Goal: Task Accomplishment & Management: Use online tool/utility

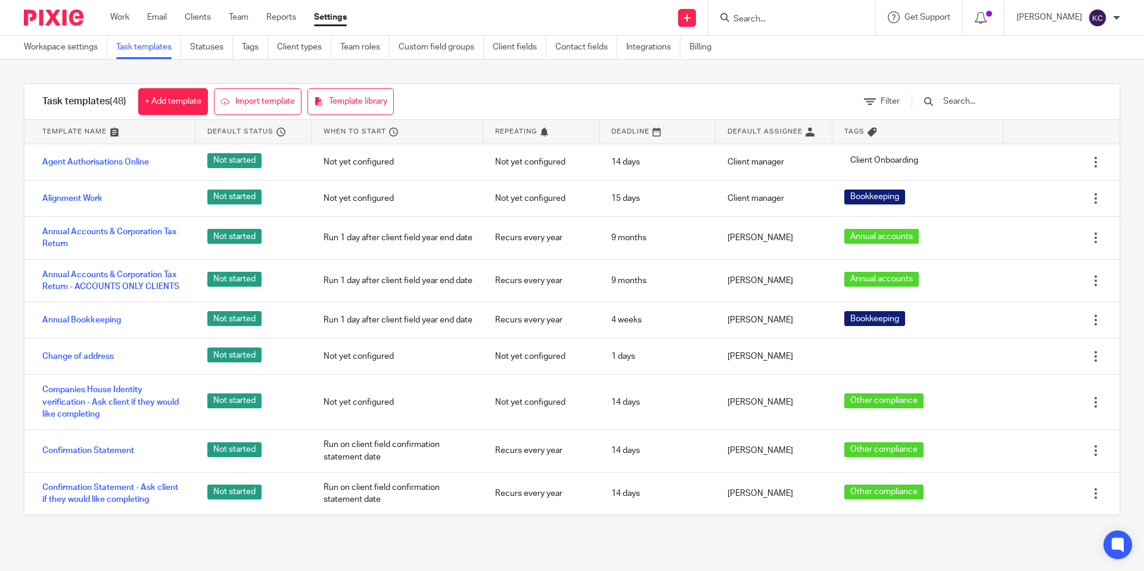
click at [768, 29] on div at bounding box center [792, 17] width 167 height 35
click at [768, 18] on input "Search" at bounding box center [785, 19] width 107 height 11
click at [818, 21] on input "Search" at bounding box center [785, 19] width 107 height 11
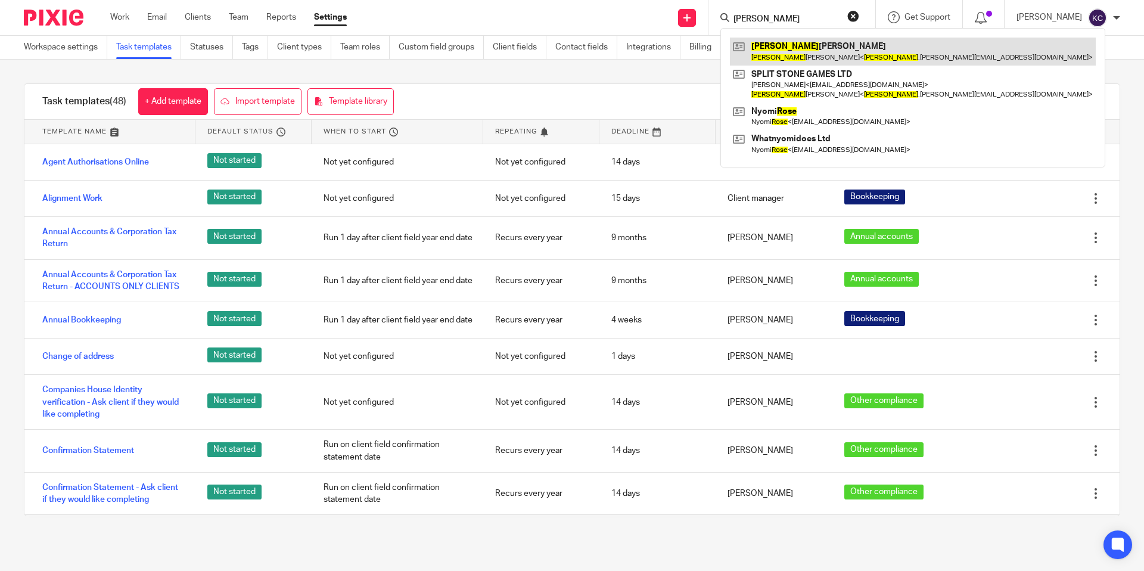
type input "rosa"
click at [831, 48] on link at bounding box center [913, 51] width 366 height 27
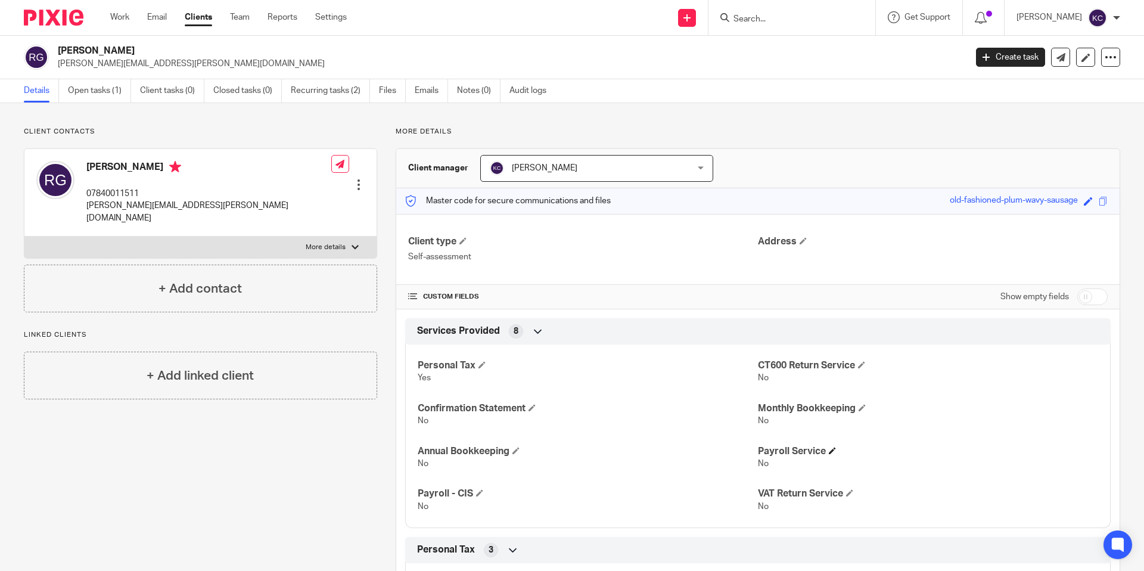
scroll to position [124, 0]
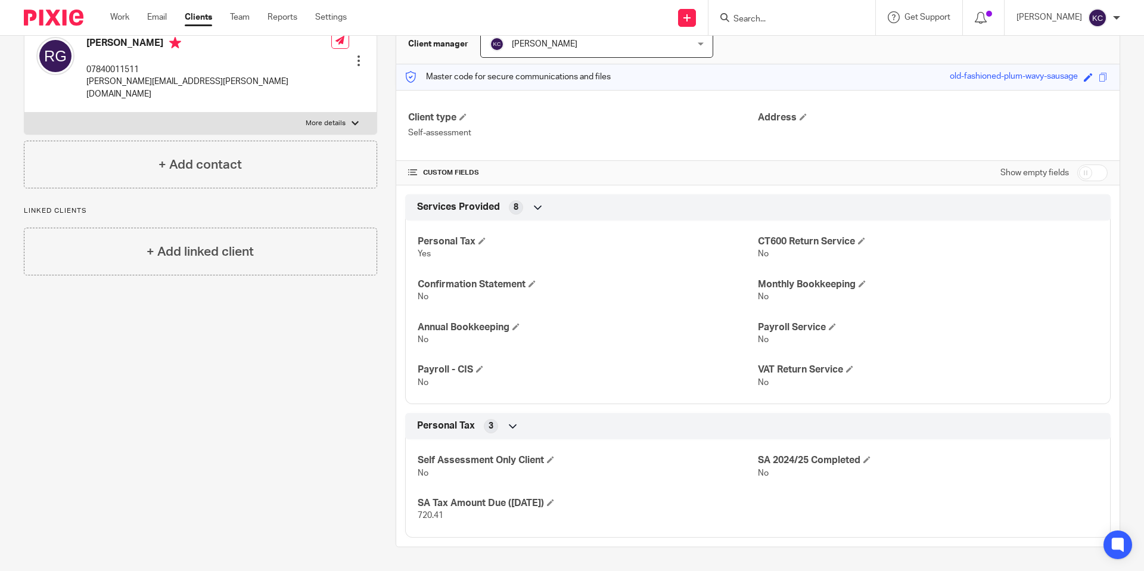
click at [1101, 174] on input "checkbox" at bounding box center [1093, 172] width 30 height 17
checkbox input "true"
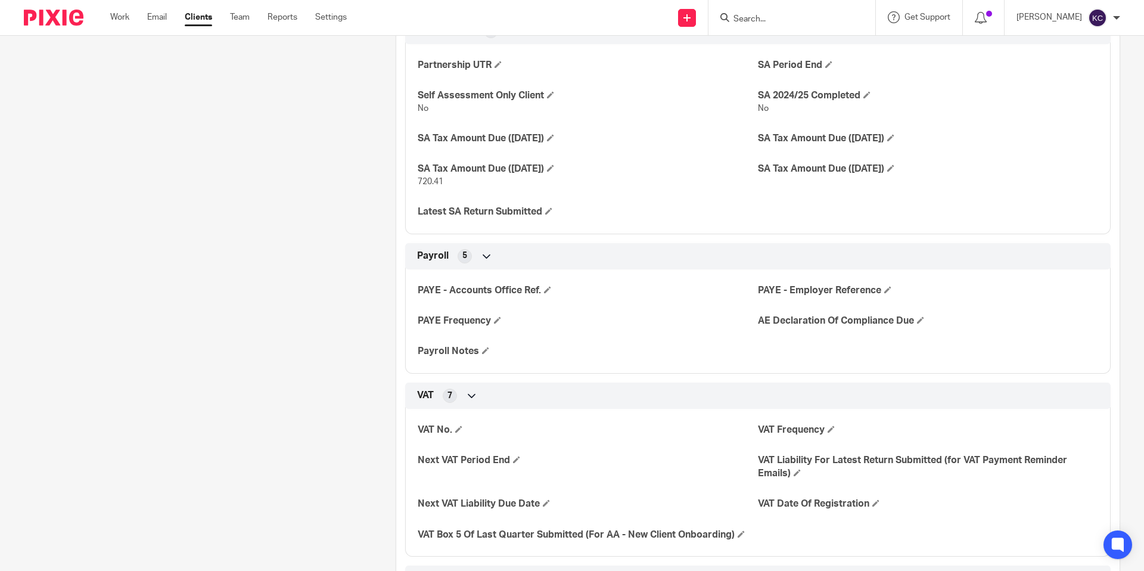
scroll to position [950, 0]
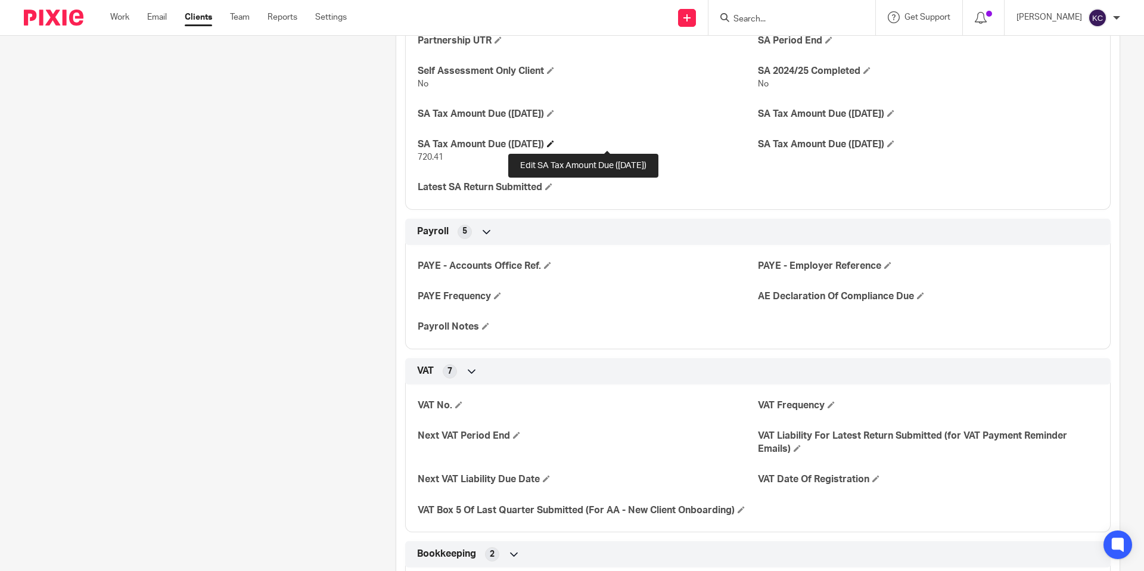
click at [554, 144] on span at bounding box center [550, 143] width 7 height 7
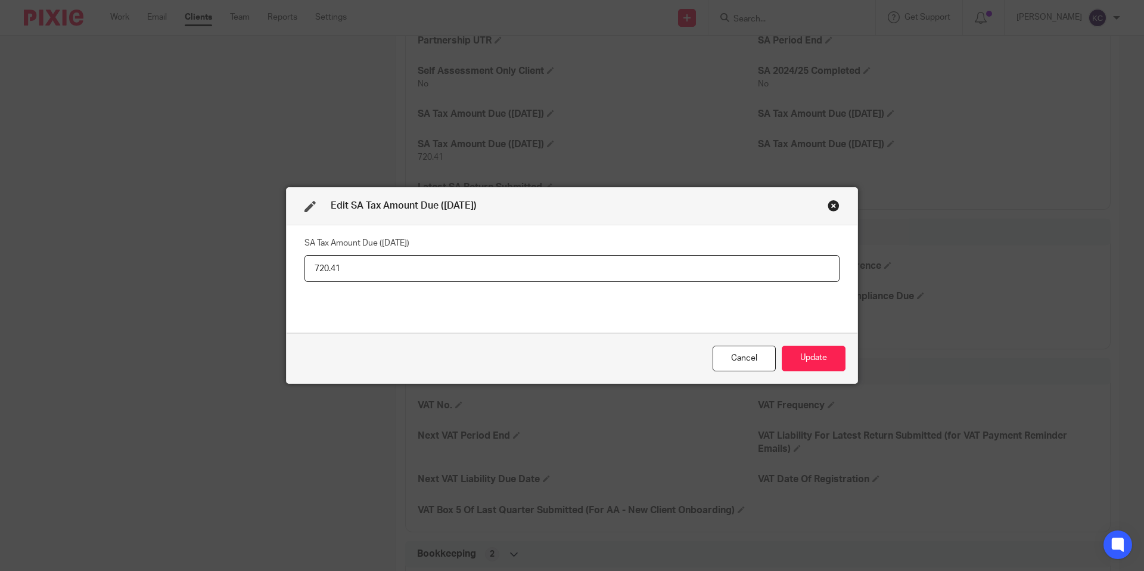
click at [381, 272] on input "720.41" at bounding box center [572, 268] width 535 height 27
type input "481.66"
click at [811, 368] on button "Update" at bounding box center [814, 359] width 64 height 26
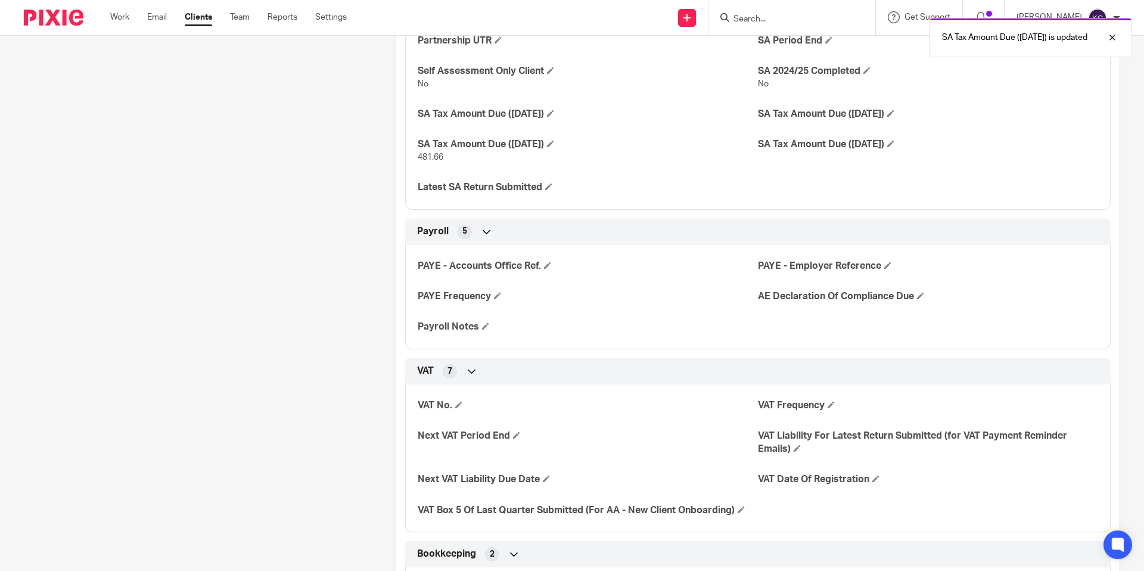
scroll to position [0, 0]
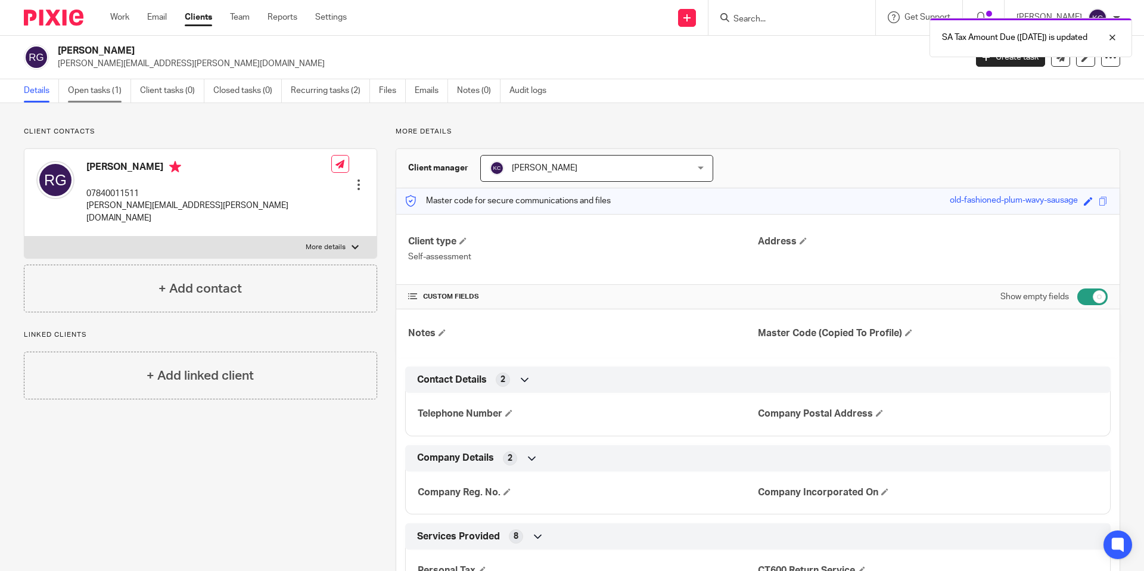
click at [85, 92] on link "Open tasks (1)" at bounding box center [99, 90] width 63 height 23
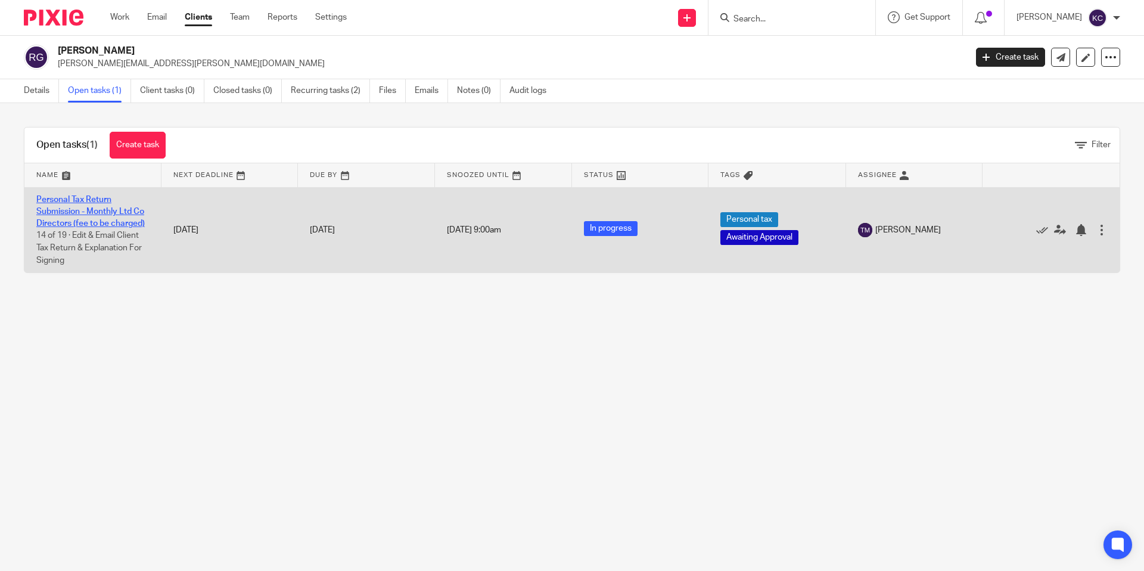
click at [80, 206] on link "Personal Tax Return Submission - Monthly Ltd Co Directors (fee to be charged)" at bounding box center [90, 211] width 108 height 33
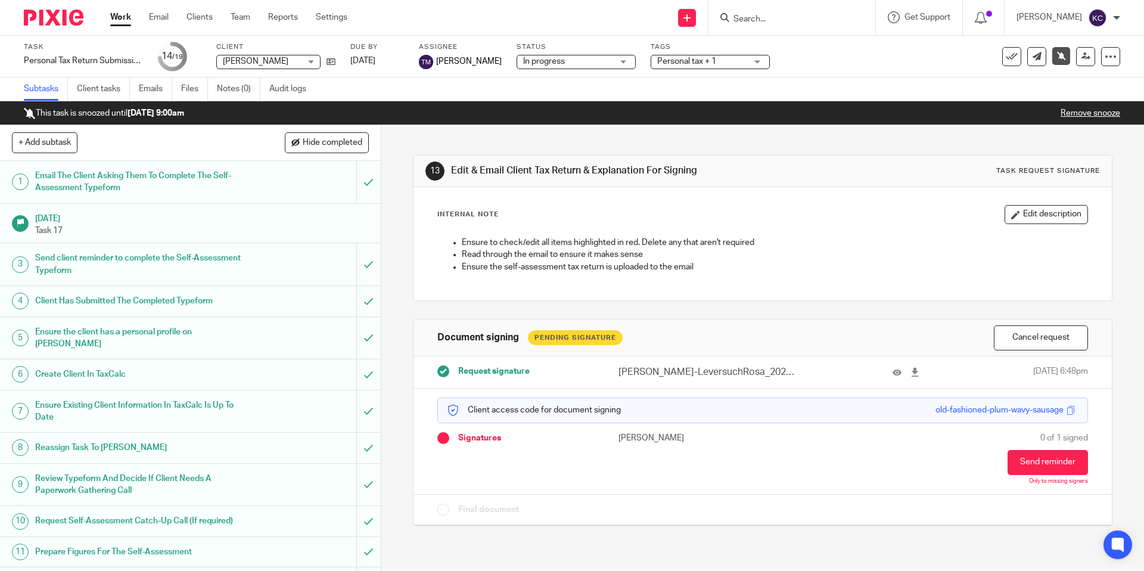
scroll to position [266, 0]
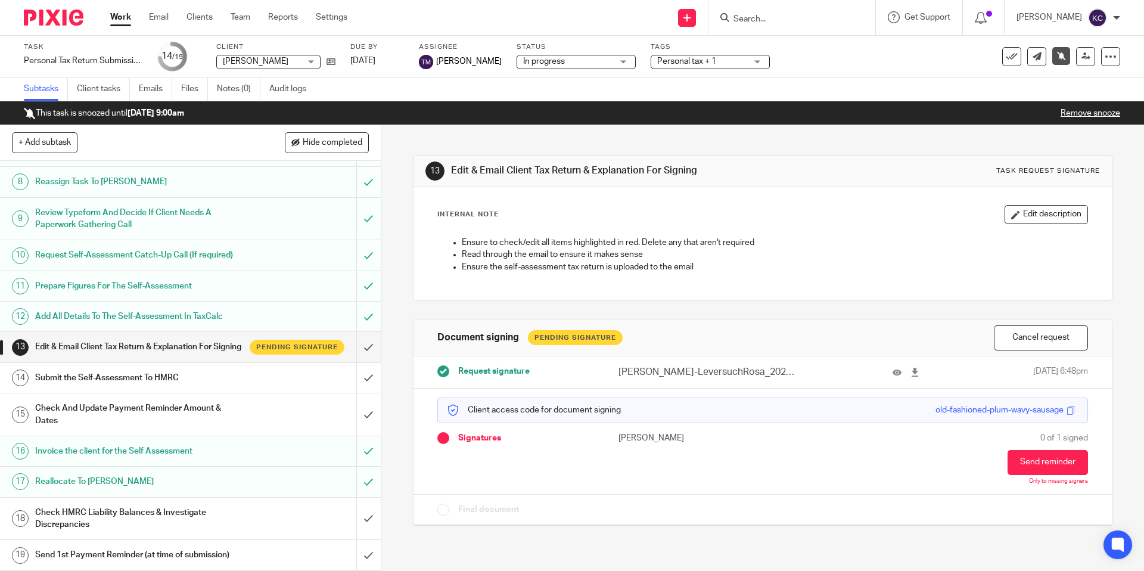
click at [129, 420] on h1 "Check And Update Payment Reminder Amount & Dates" at bounding box center [138, 414] width 206 height 30
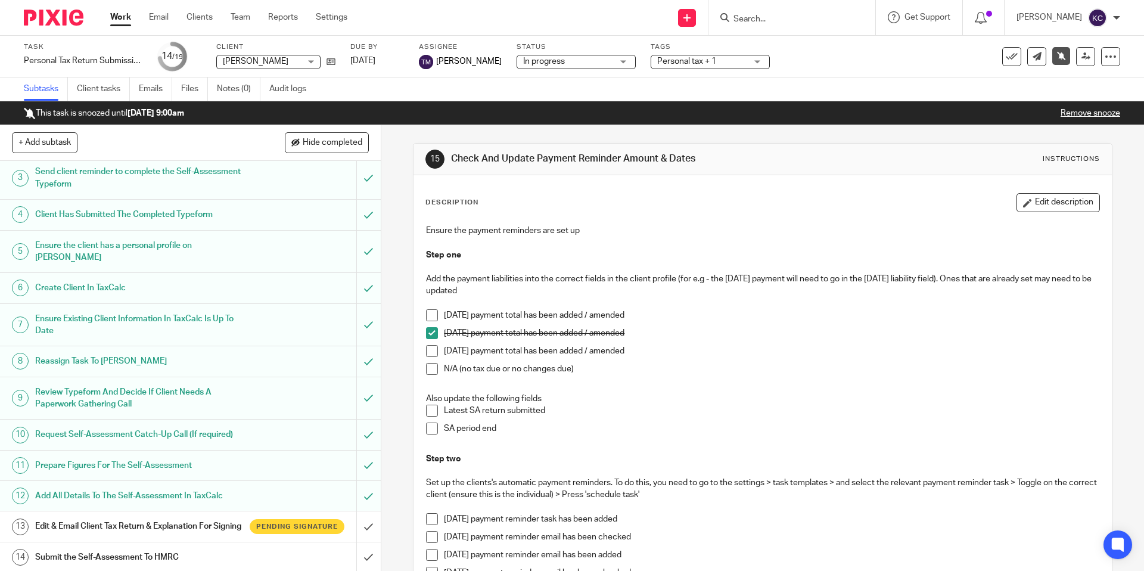
scroll to position [266, 0]
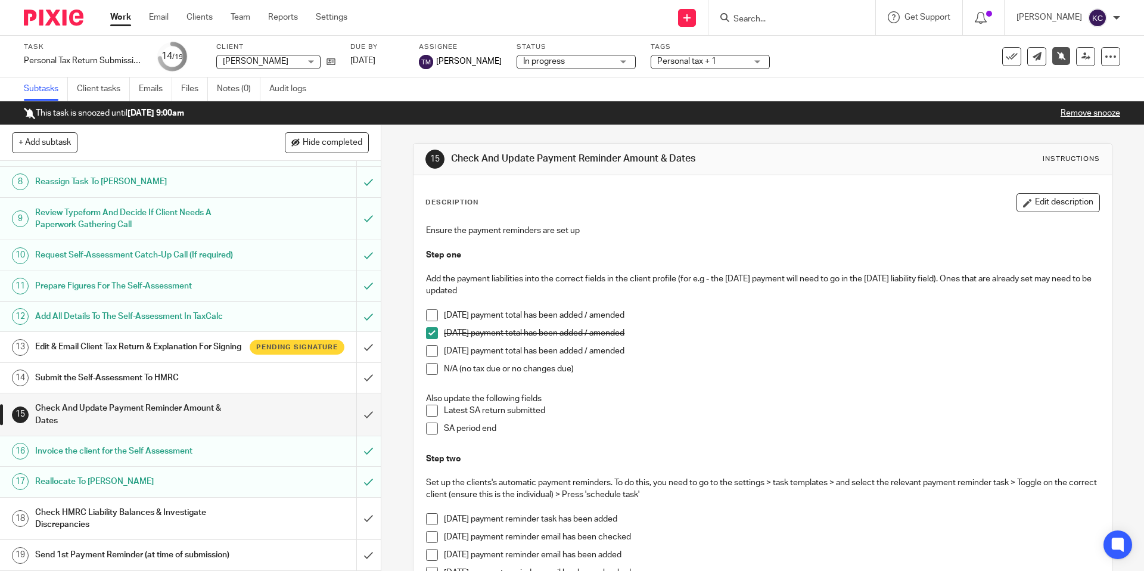
click at [122, 338] on h1 "Edit & Email Client Tax Return & Explanation For Signing" at bounding box center [138, 347] width 206 height 18
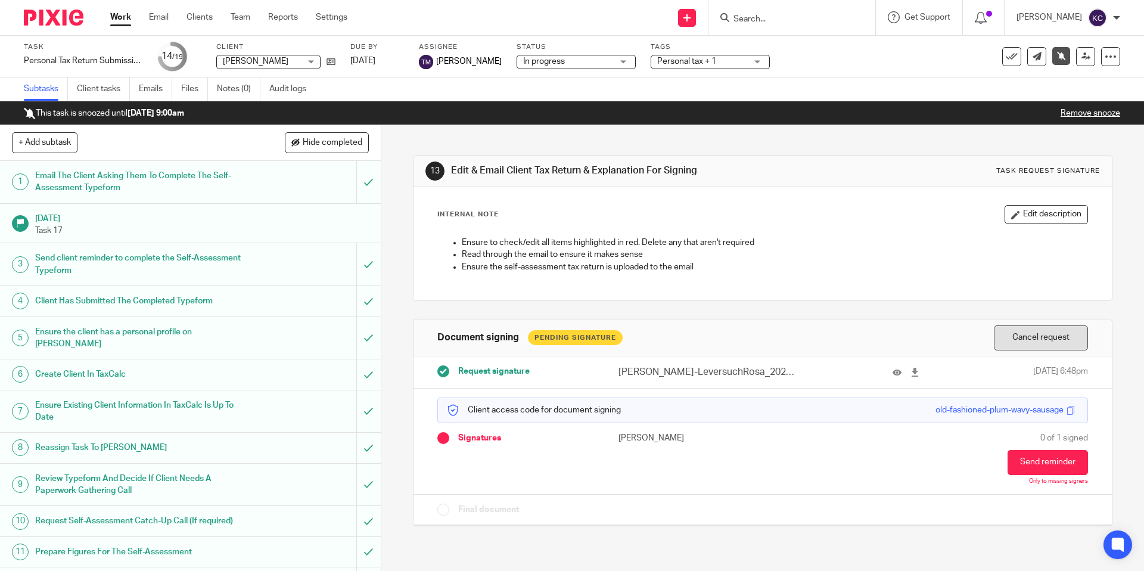
click at [1032, 340] on button "Cancel request" at bounding box center [1041, 338] width 94 height 26
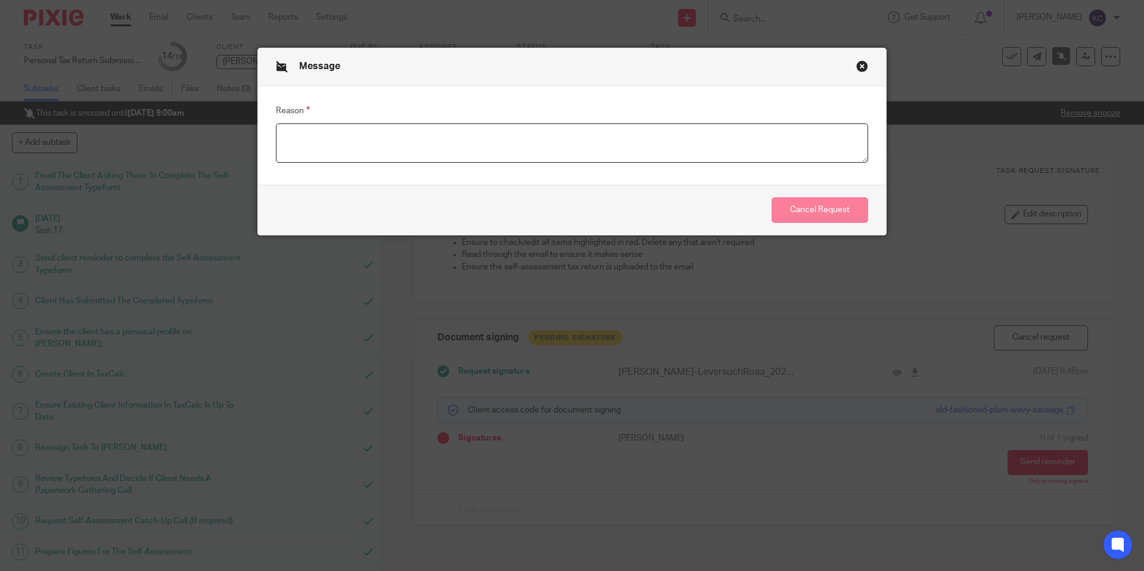
click at [612, 141] on textarea "Reason" at bounding box center [572, 142] width 592 height 39
type textarea "amended"
click at [830, 209] on button "Cancel Request" at bounding box center [820, 210] width 97 height 26
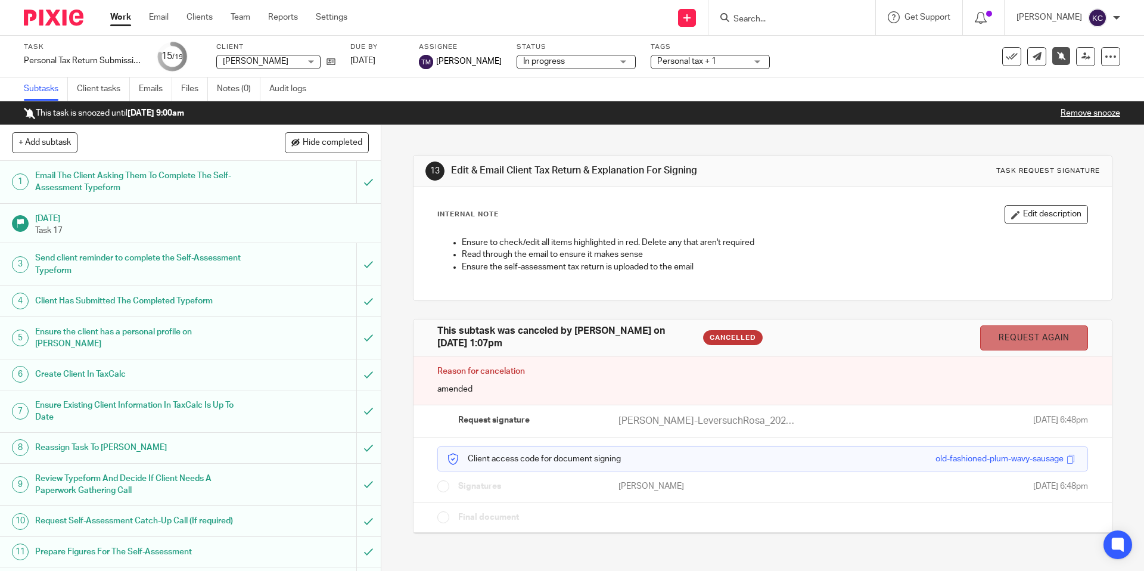
click at [1030, 340] on link "Request again" at bounding box center [1034, 338] width 108 height 26
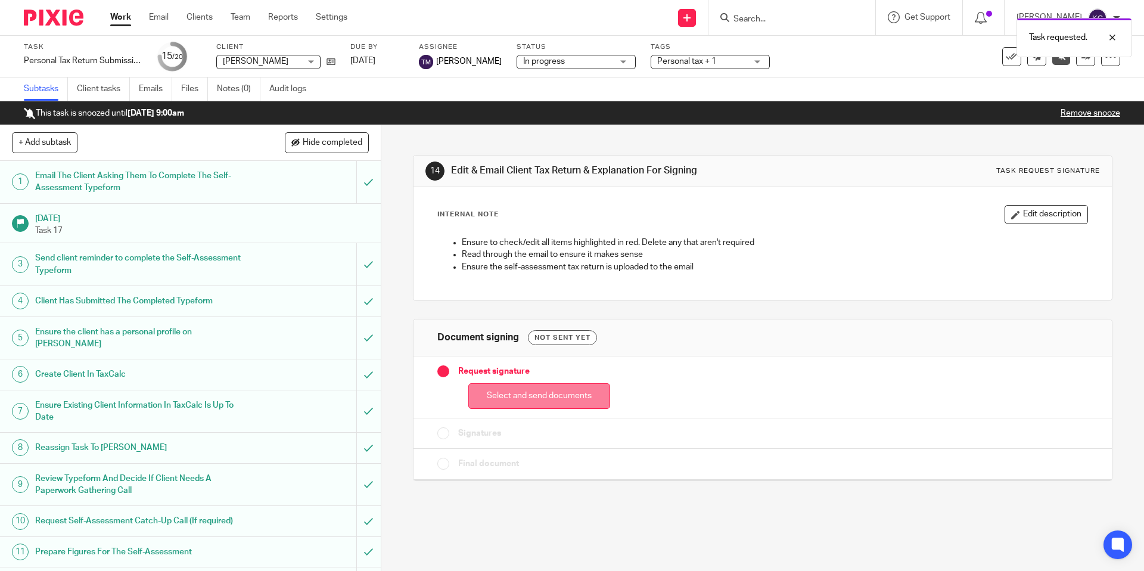
click at [532, 398] on button "Select and send documents" at bounding box center [539, 396] width 142 height 26
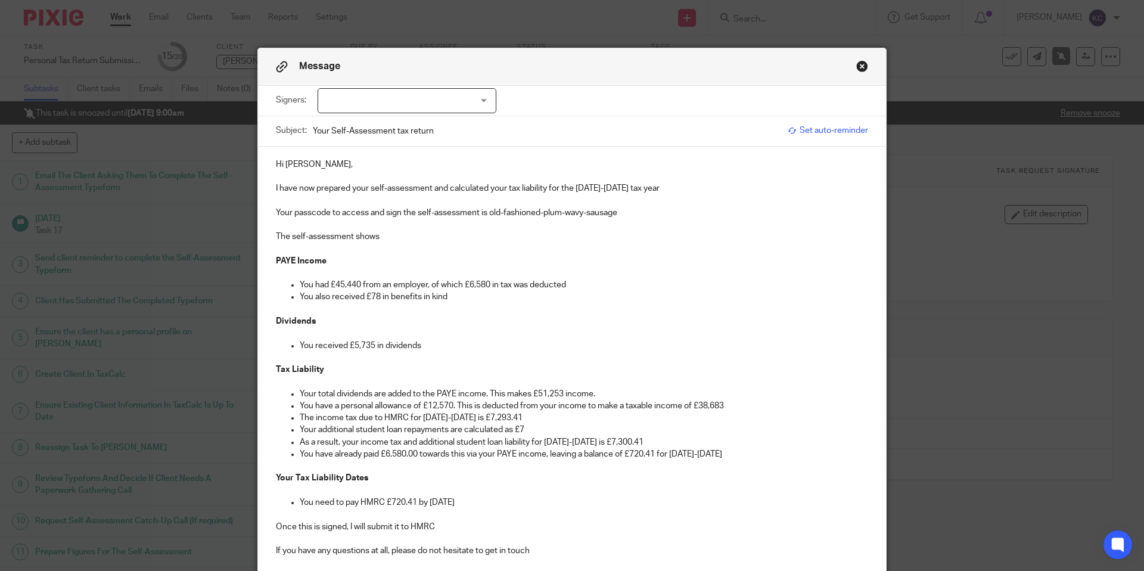
click at [475, 295] on p "You also received £78 in benefits in kind" at bounding box center [584, 297] width 569 height 12
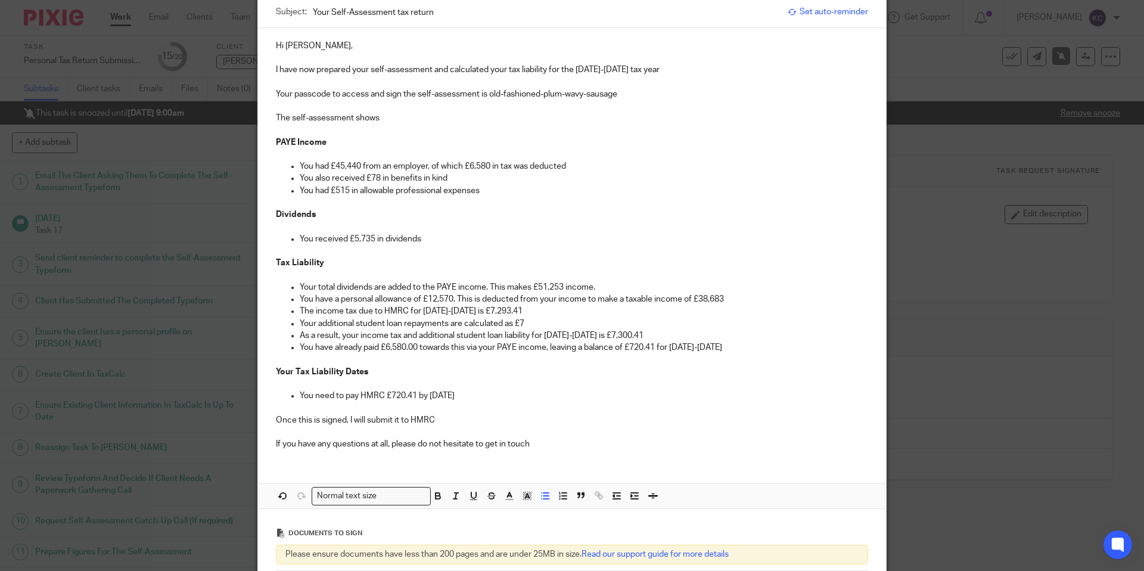
scroll to position [115, 0]
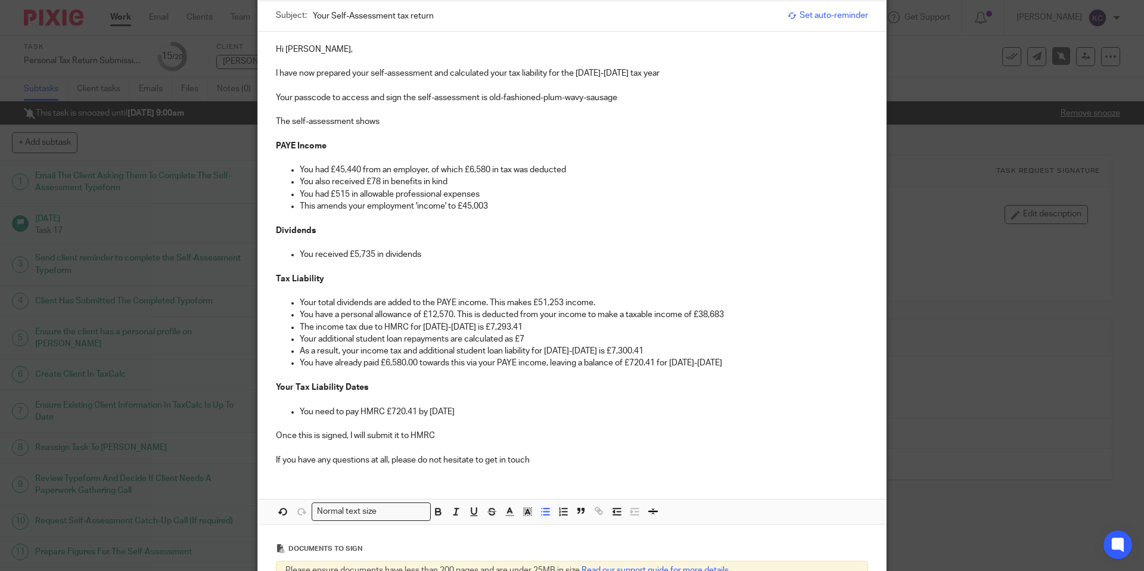
click at [553, 305] on p "Your total dividends are added to the PAYE income. This makes £51,253 income." at bounding box center [584, 303] width 569 height 12
click at [717, 315] on p "You have a personal allowance of £12,570. This is deducted from your income to …" at bounding box center [584, 315] width 569 height 12
click at [717, 316] on p "You have a personal allowance of £12,570. This is deducted from your income to …" at bounding box center [584, 315] width 569 height 12
click at [739, 311] on p "You have a personal allowance of £12,570. This is deducted from your income to …" at bounding box center [584, 315] width 569 height 12
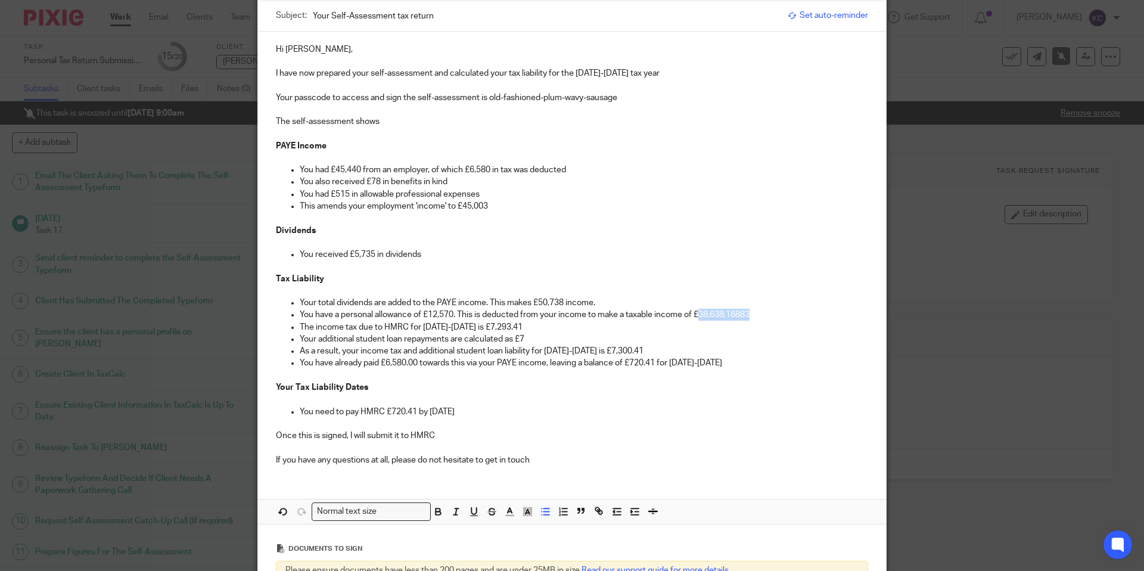
click at [739, 311] on p "You have a personal allowance of £12,570. This is deducted from your income to …" at bounding box center [584, 315] width 569 height 12
click at [492, 329] on p "The income tax due to HMRC for [DATE]-[DATE] is £7,293.41" at bounding box center [584, 327] width 569 height 12
drag, startPoint x: 534, startPoint y: 342, endPoint x: 298, endPoint y: 340, distance: 236.0
click at [298, 340] on ul "Your total dividends are added to the PAYE income. This makes £50,738 income. Y…" at bounding box center [572, 339] width 592 height 85
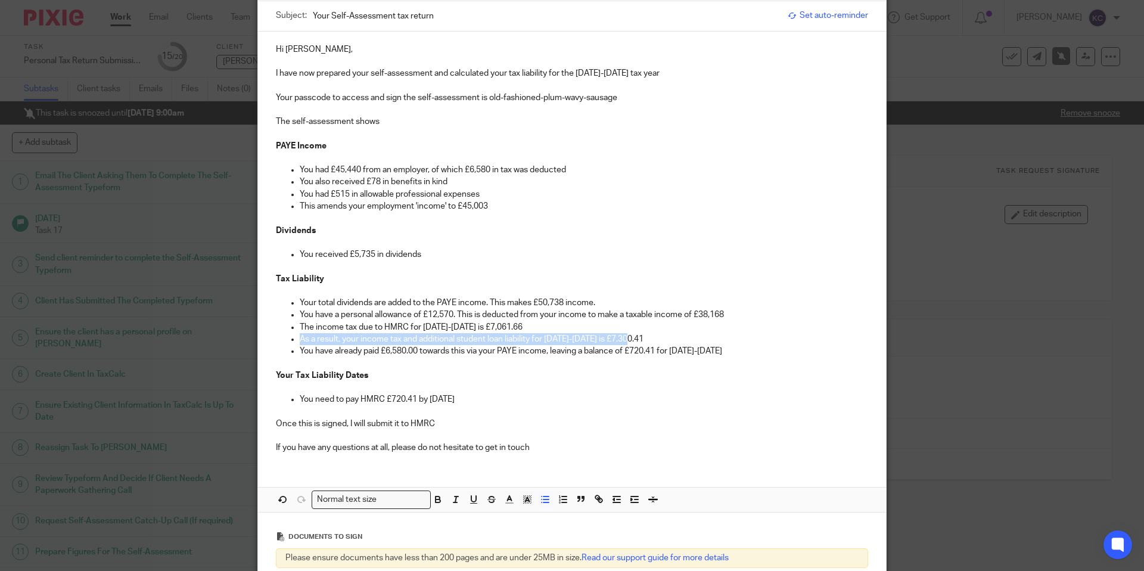
drag, startPoint x: 656, startPoint y: 342, endPoint x: 254, endPoint y: 343, distance: 401.1
click at [254, 343] on div "Message Signers: Rosa Gibby-Leversuch (0 selected) Subject: Your Self-Assessmen…" at bounding box center [572, 285] width 1144 height 571
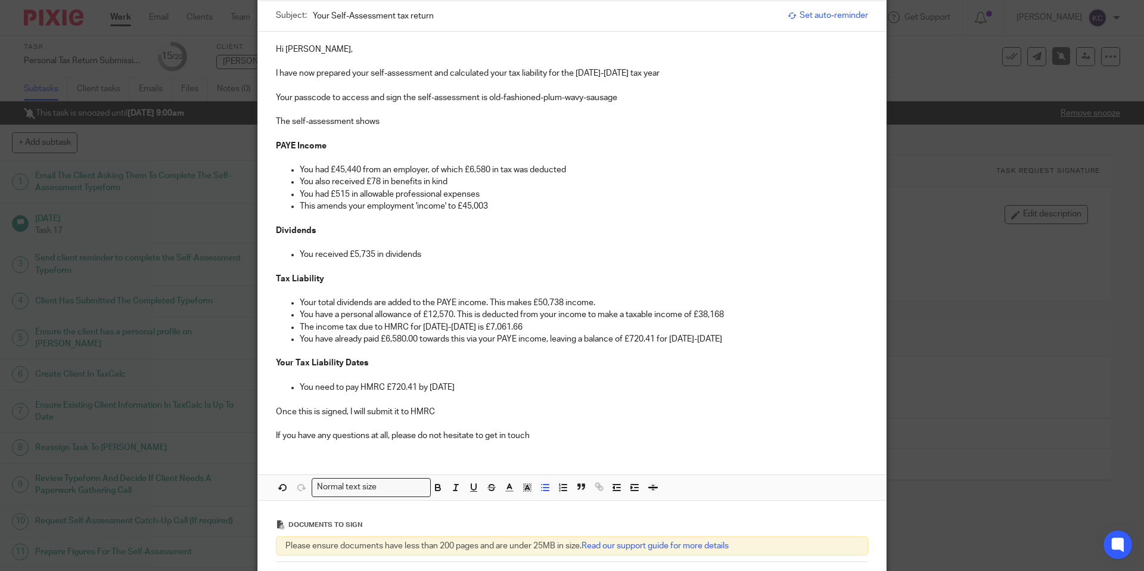
click at [639, 340] on p "You have already paid £6,580.00 towards this via your PAYE income, leaving a ba…" at bounding box center [584, 339] width 569 height 12
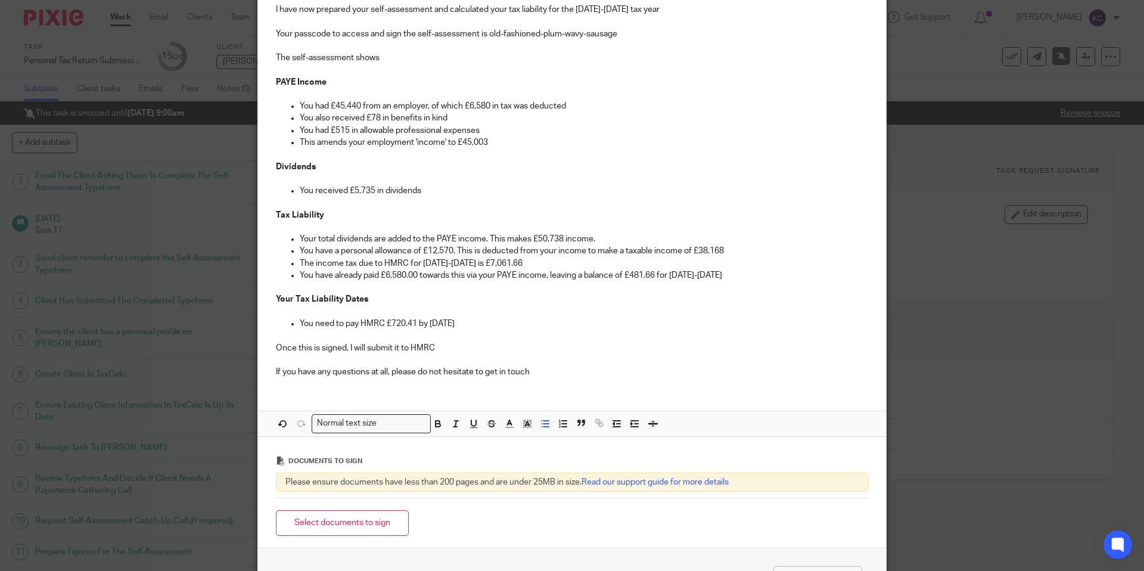
scroll to position [182, 0]
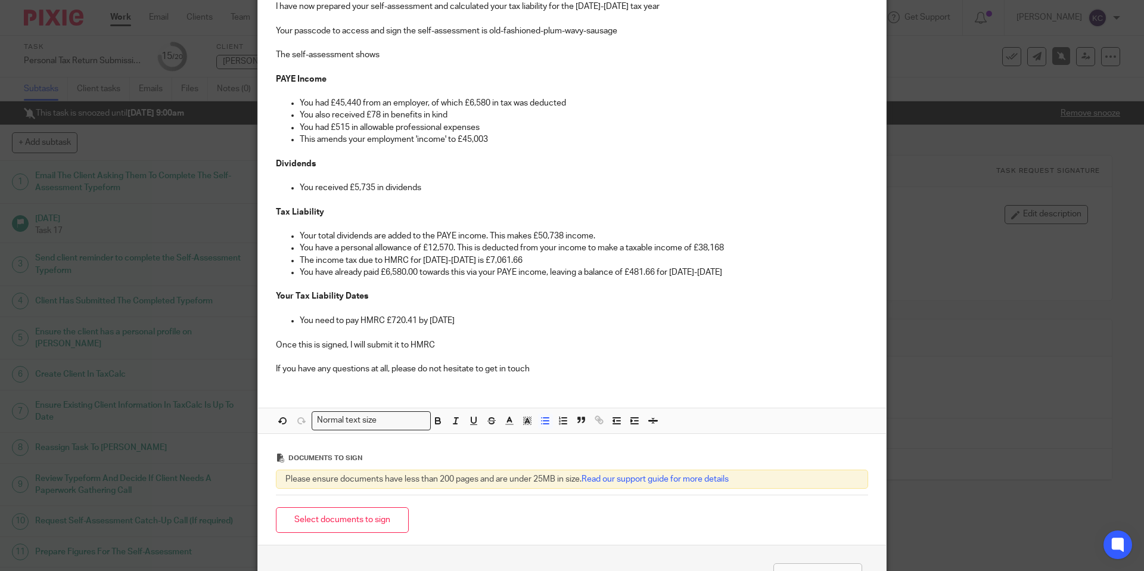
click at [399, 324] on p "You need to pay HMRC £720.41 by [DATE]" at bounding box center [584, 321] width 569 height 12
click at [380, 523] on button "Select documents to sign" at bounding box center [342, 520] width 133 height 26
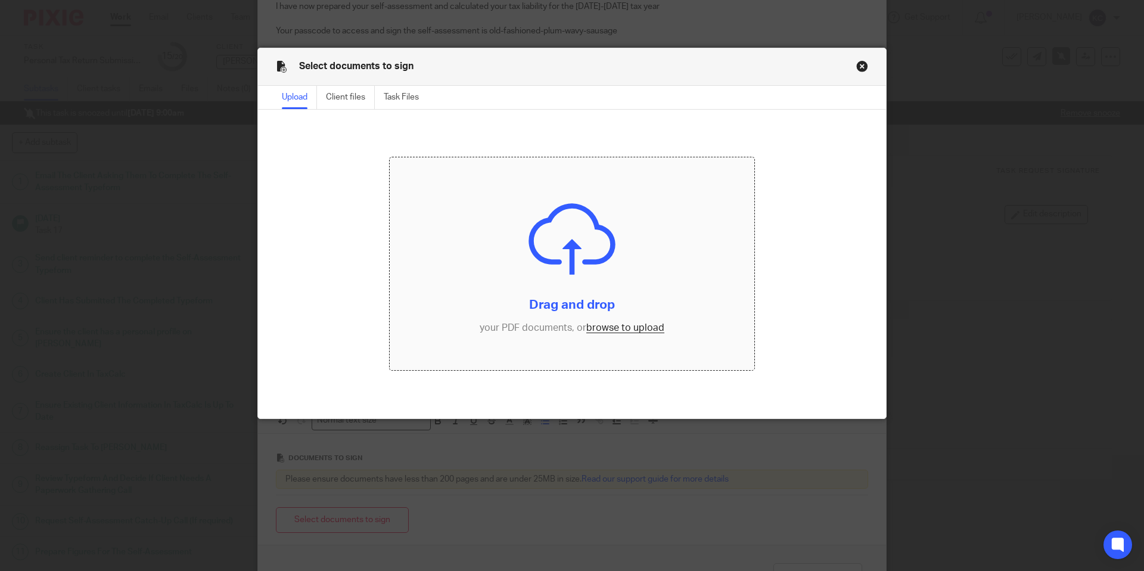
click at [574, 244] on input "file" at bounding box center [572, 263] width 365 height 213
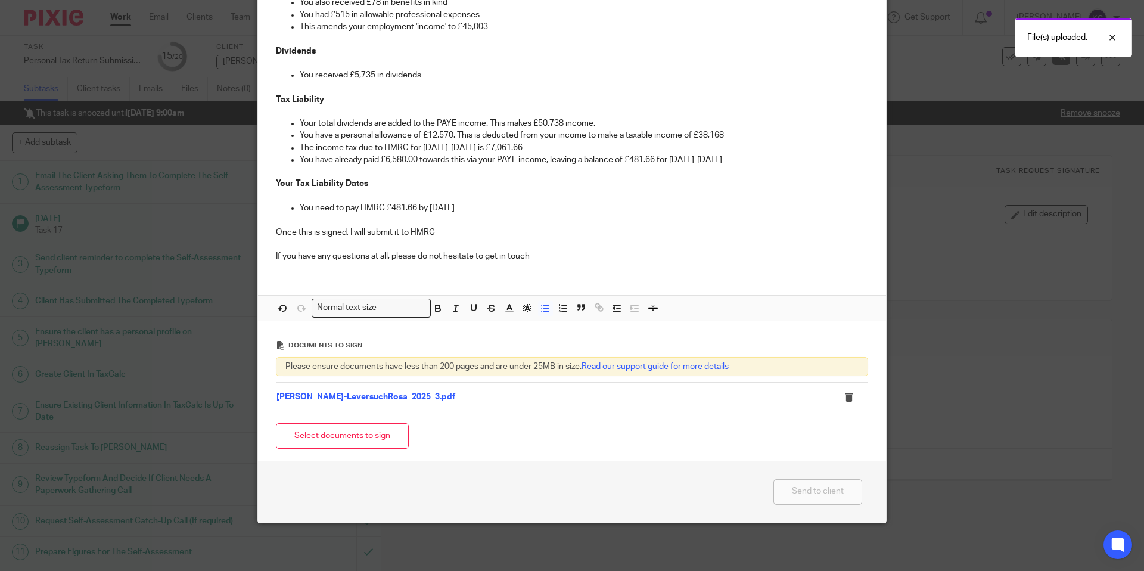
scroll to position [0, 0]
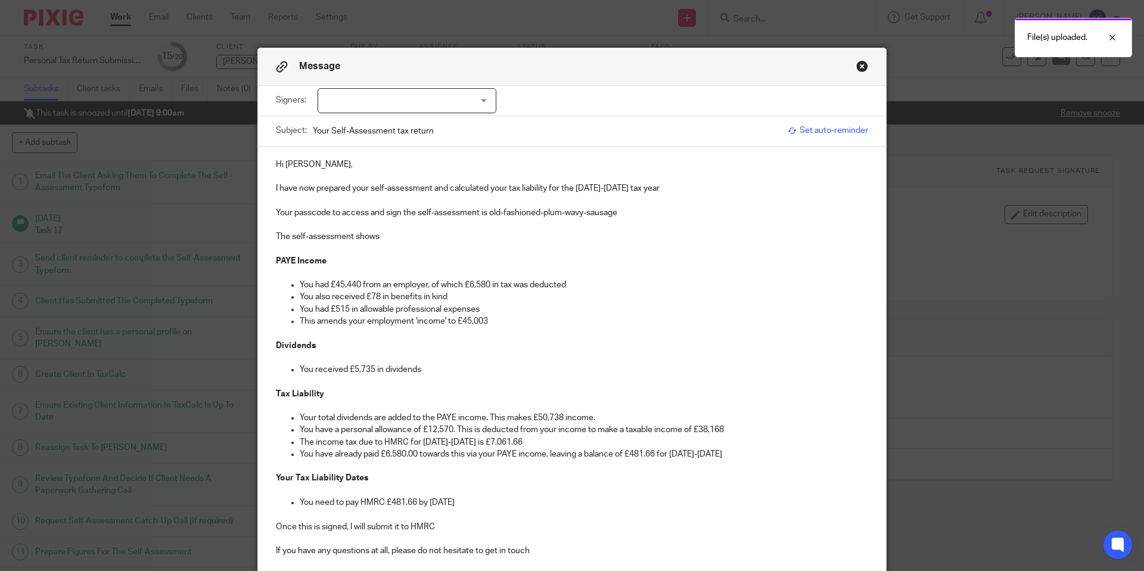
click at [472, 104] on div at bounding box center [407, 100] width 179 height 25
click at [470, 123] on li "[PERSON_NAME]" at bounding box center [407, 126] width 178 height 24
checkbox input "true"
click at [548, 246] on p at bounding box center [572, 249] width 592 height 12
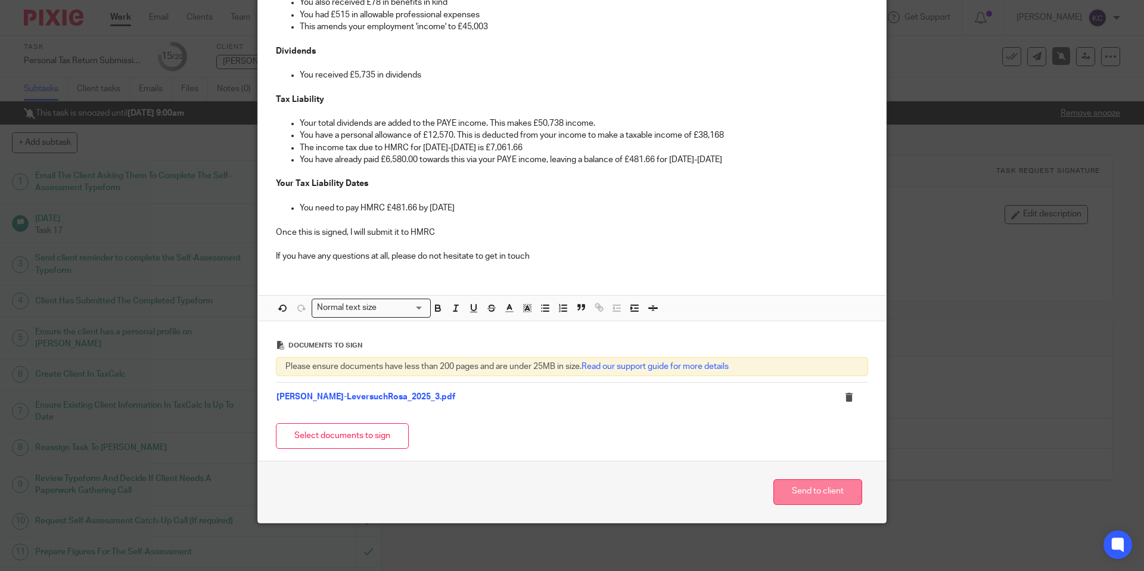
click at [803, 490] on button "Send to client" at bounding box center [818, 492] width 89 height 26
